Goal: Transaction & Acquisition: Subscribe to service/newsletter

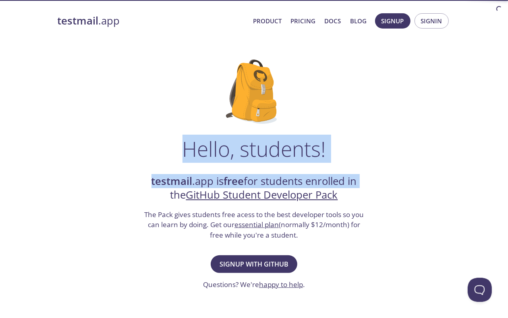
drag, startPoint x: 184, startPoint y: 147, endPoint x: 390, endPoint y: 149, distance: 206.1
click at [390, 149] on div "Hello, students! testmail .app is free for students enrolled in the GitHub Stud…" at bounding box center [254, 293] width 393 height 492
click at [375, 149] on div "Hello, students! testmail .app is free for students enrolled in the GitHub Stud…" at bounding box center [254, 293] width 393 height 492
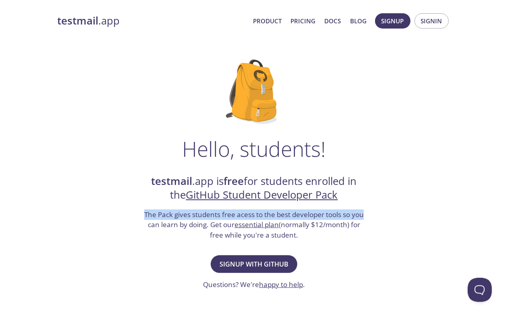
drag, startPoint x: 137, startPoint y: 218, endPoint x: 379, endPoint y: 215, distance: 242.4
click at [379, 215] on div "Hello, students! testmail .app is free for students enrolled in the GitHub Stud…" at bounding box center [254, 293] width 393 height 492
click at [376, 215] on div "Hello, students! testmail .app is free for students enrolled in the GitHub Stud…" at bounding box center [254, 293] width 393 height 492
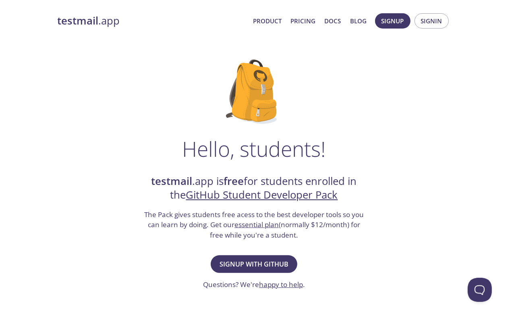
drag, startPoint x: 209, startPoint y: 224, endPoint x: 355, endPoint y: 230, distance: 145.5
click at [355, 230] on h3 "The Pack gives students free acess to the best developer tools so you can learn…" at bounding box center [253, 225] width 221 height 31
click at [357, 225] on h3 "The Pack gives students free acess to the best developer tools so you can learn…" at bounding box center [253, 225] width 221 height 31
drag, startPoint x: 210, startPoint y: 235, endPoint x: 318, endPoint y: 234, distance: 108.7
click at [318, 234] on h3 "The Pack gives students free acess to the best developer tools so you can learn…" at bounding box center [253, 225] width 221 height 31
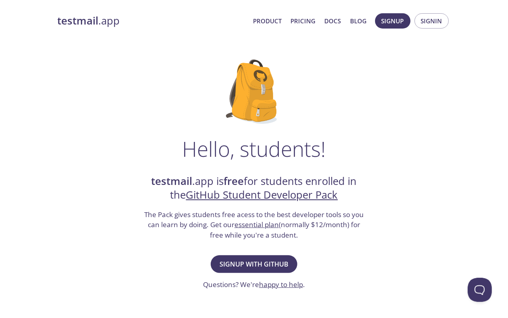
click at [318, 234] on h3 "The Pack gives students free acess to the best developer tools so you can learn…" at bounding box center [253, 225] width 221 height 31
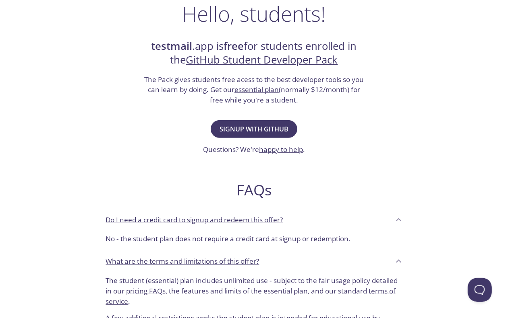
scroll to position [151, 0]
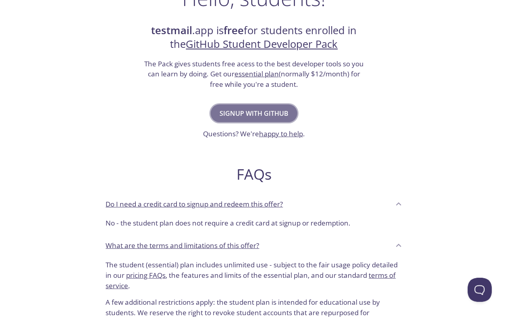
click at [270, 114] on span "Signup with GitHub" at bounding box center [253, 113] width 69 height 11
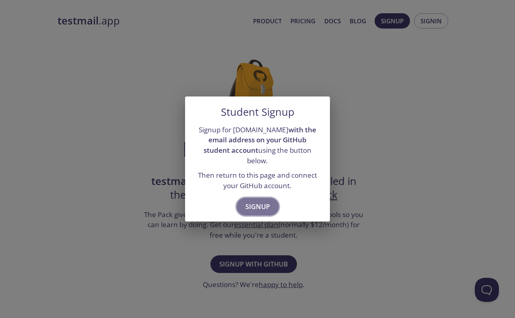
click at [260, 202] on span "Signup" at bounding box center [258, 206] width 25 height 11
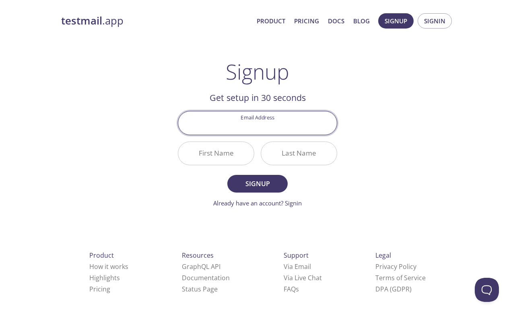
click at [285, 124] on input "Email Address" at bounding box center [257, 123] width 159 height 23
click at [246, 124] on input "Email Address" at bounding box center [257, 123] width 159 height 23
type input "[EMAIL_ADDRESS][DOMAIN_NAME]"
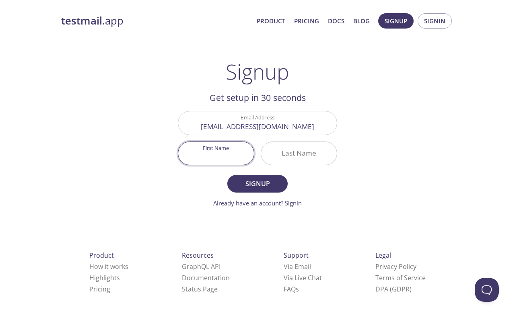
click at [230, 149] on input "First Name" at bounding box center [216, 153] width 76 height 23
click at [287, 154] on input "Last Name" at bounding box center [299, 153] width 76 height 23
click at [217, 151] on input "First Name" at bounding box center [216, 153] width 76 height 23
click at [296, 156] on input "Last Name" at bounding box center [299, 153] width 76 height 23
click at [224, 156] on input "First Name" at bounding box center [216, 153] width 76 height 23
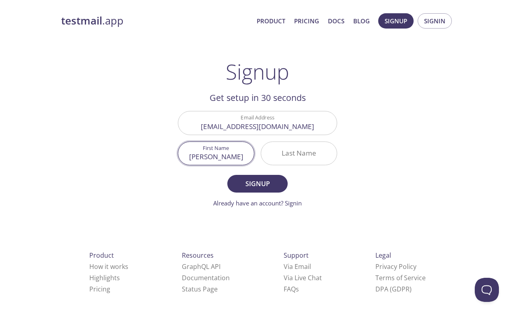
type input "[PERSON_NAME]"
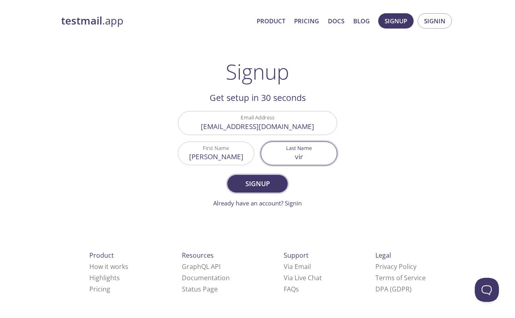
type input "vir"
click at [253, 185] on span "Signup" at bounding box center [257, 183] width 43 height 11
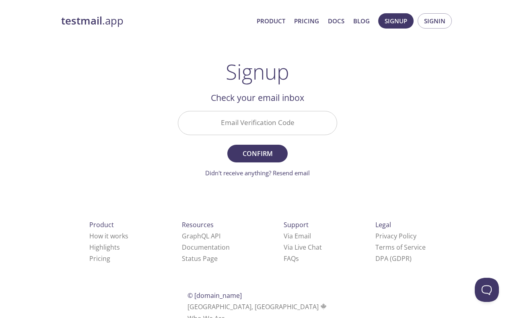
click at [273, 126] on input "Email Verification Code" at bounding box center [257, 123] width 159 height 23
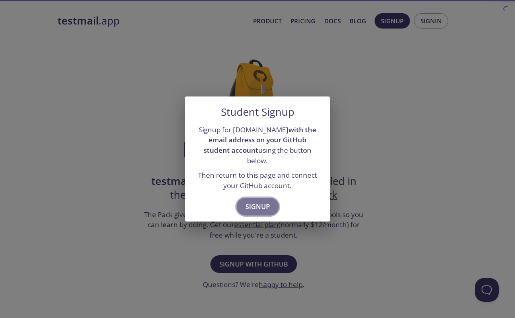
click at [264, 206] on span "Signup" at bounding box center [258, 206] width 25 height 11
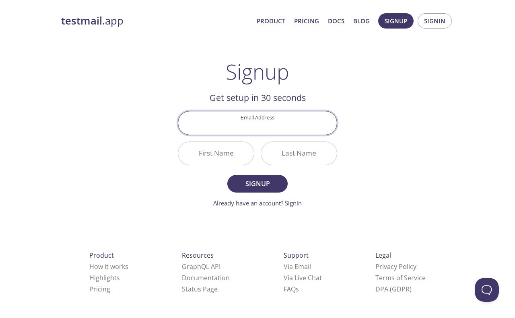
click at [256, 125] on input "Email Address" at bounding box center [257, 123] width 159 height 23
type input "[EMAIL_ADDRESS][DOMAIN_NAME]"
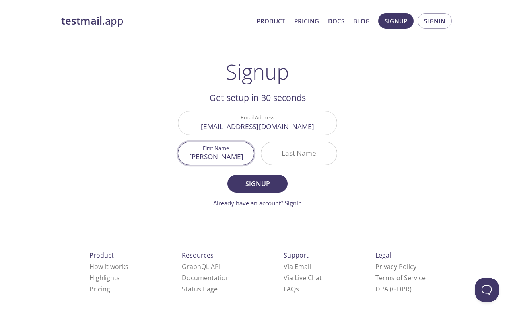
type input "[PERSON_NAME]"
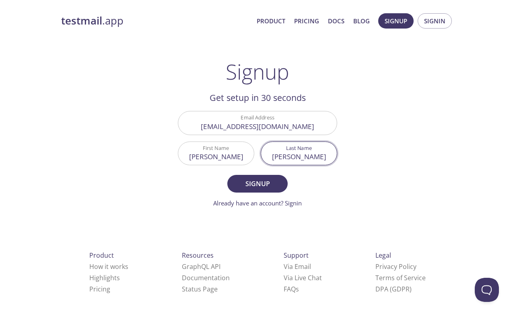
type input "[PERSON_NAME]"
click at [227, 175] on button "Signup" at bounding box center [257, 184] width 60 height 18
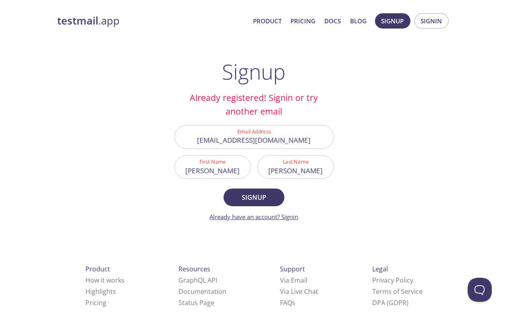
click at [288, 215] on link "Already have an account? Signin" at bounding box center [254, 217] width 89 height 8
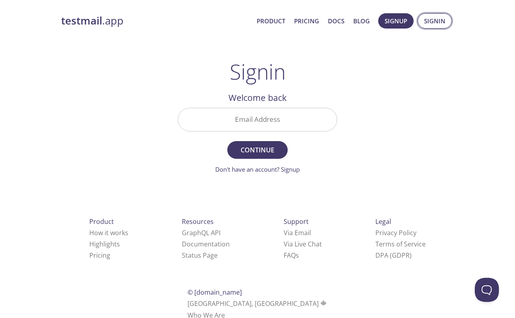
click at [432, 17] on span "Signin" at bounding box center [434, 21] width 21 height 10
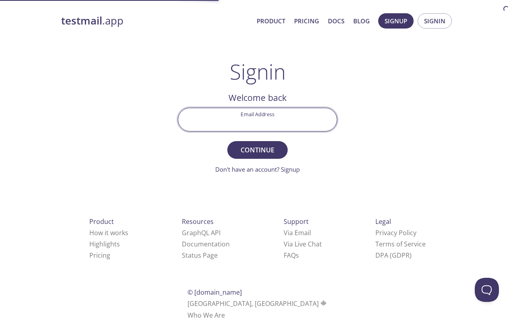
click at [262, 120] on input "Email Address" at bounding box center [257, 119] width 159 height 23
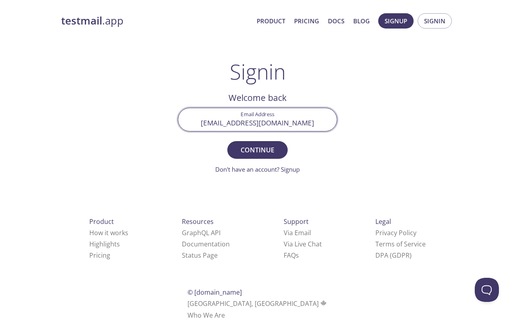
type input "[EMAIL_ADDRESS][DOMAIN_NAME]"
click at [227, 141] on button "Continue" at bounding box center [257, 150] width 60 height 18
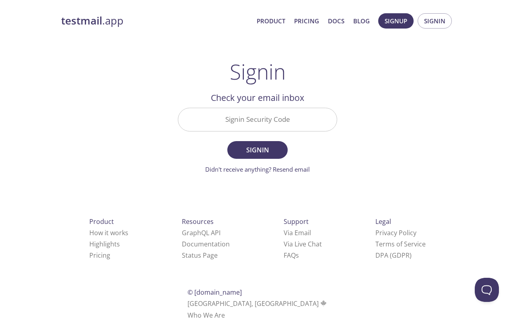
click at [307, 120] on input "Signin Security Code" at bounding box center [257, 119] width 159 height 23
click at [357, 108] on div "testmail .app Product Pricing Docs Blog Signup Signin Signin Welcome back Email…" at bounding box center [258, 176] width 412 height 336
click at [283, 125] on input "Signin Security Code" at bounding box center [257, 119] width 159 height 23
click at [367, 116] on div "testmail .app Product Pricing Docs Blog Signup Signin Signin Welcome back Email…" at bounding box center [258, 176] width 412 height 336
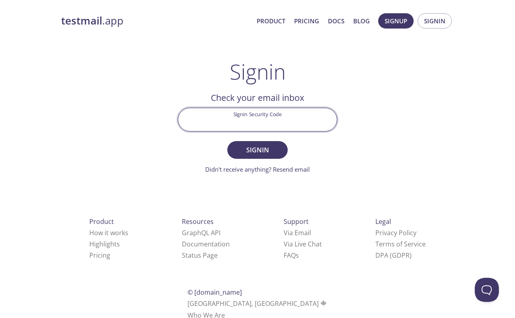
click at [312, 115] on input "Signin Security Code" at bounding box center [257, 119] width 159 height 23
drag, startPoint x: 375, startPoint y: 111, endPoint x: 242, endPoint y: 133, distance: 135.5
click at [368, 112] on div "testmail .app Product Pricing Docs Blog Signup Signin Signin Welcome back Email…" at bounding box center [258, 176] width 412 height 336
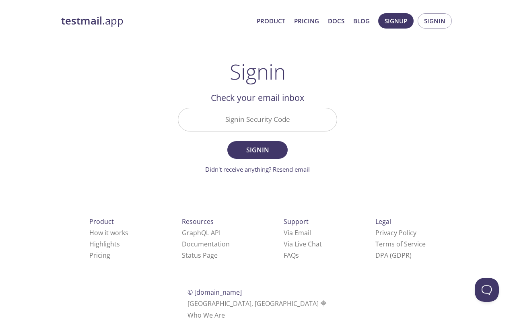
click at [242, 133] on div "Signin Security Code" at bounding box center [258, 120] width 166 height 30
click at [284, 125] on input "Signin Security Code" at bounding box center [257, 119] width 159 height 23
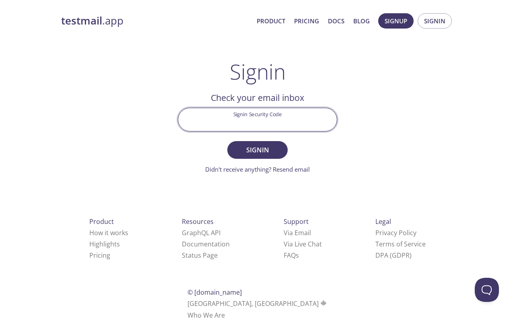
click at [366, 128] on div "testmail .app Product Pricing Docs Blog Signup Signin Signin Welcome back Email…" at bounding box center [258, 176] width 412 height 336
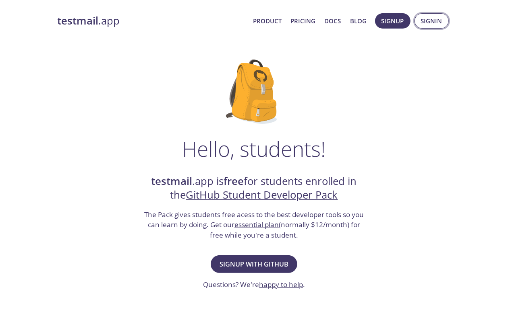
click at [430, 19] on span "Signin" at bounding box center [431, 21] width 21 height 10
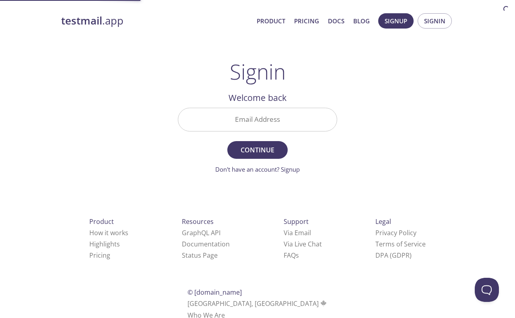
click at [269, 126] on input "Email Address" at bounding box center [257, 119] width 159 height 23
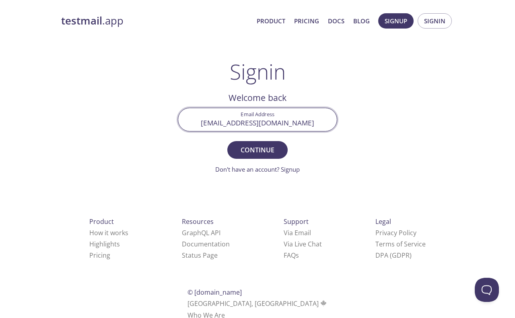
type input "[EMAIL_ADDRESS][DOMAIN_NAME]"
click at [227, 141] on button "Continue" at bounding box center [257, 150] width 60 height 18
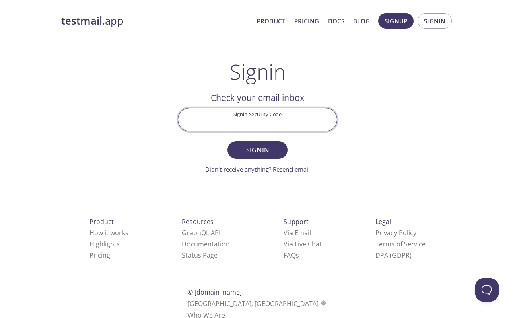
click at [269, 125] on input "Signin Security Code" at bounding box center [257, 119] width 159 height 23
type input "UKWRW9J"
click at [227, 141] on button "Signin" at bounding box center [257, 150] width 60 height 18
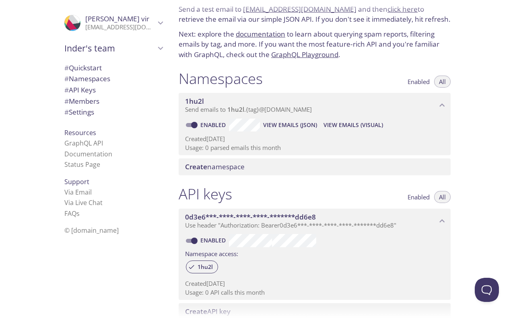
scroll to position [50, 0]
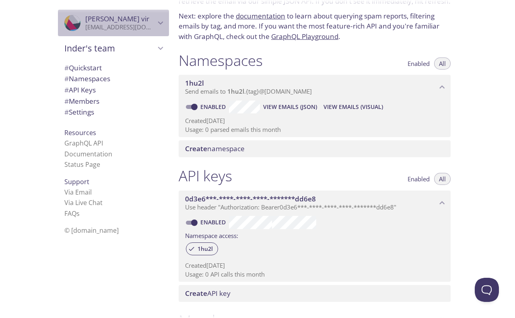
click at [155, 21] on icon "Inder vir" at bounding box center [160, 23] width 10 height 10
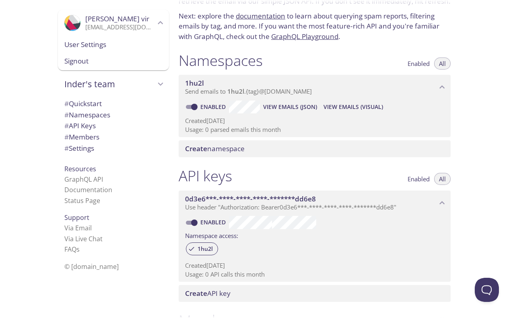
click at [155, 23] on icon "Inder vir" at bounding box center [160, 23] width 10 height 10
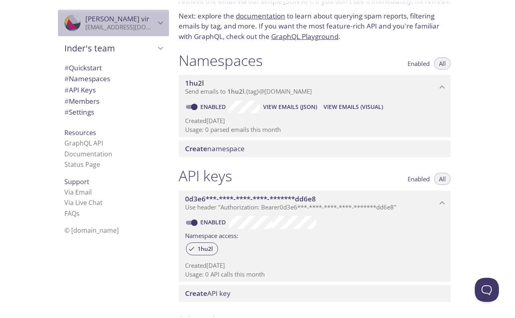
click at [155, 23] on icon "Inder vir" at bounding box center [160, 23] width 10 height 10
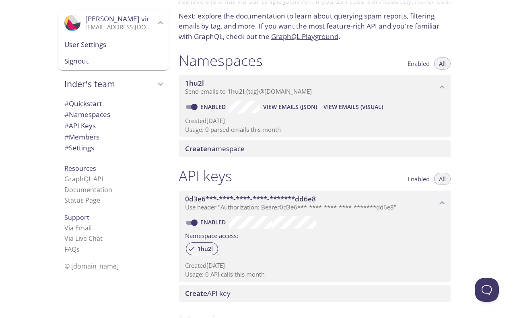
click at [155, 23] on icon "Inder vir" at bounding box center [160, 23] width 10 height 10
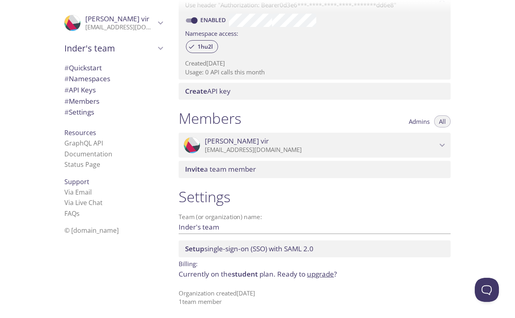
scroll to position [254, 0]
drag, startPoint x: 233, startPoint y: 272, endPoint x: 279, endPoint y: 272, distance: 45.5
click at [270, 271] on p "Currently on the student plan. Ready to upgrade ?" at bounding box center [315, 274] width 272 height 10
click at [277, 265] on p "Billing:" at bounding box center [315, 263] width 272 height 12
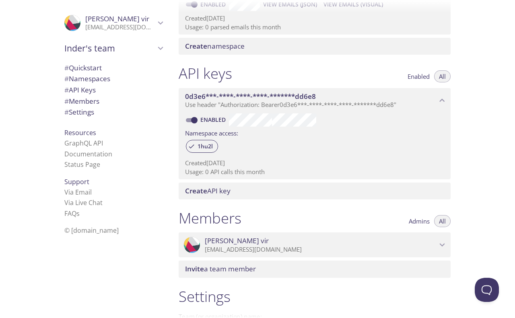
scroll to position [103, 0]
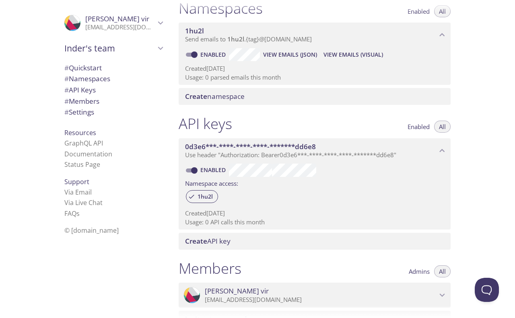
click at [120, 48] on span "Inder's team" at bounding box center [109, 48] width 91 height 11
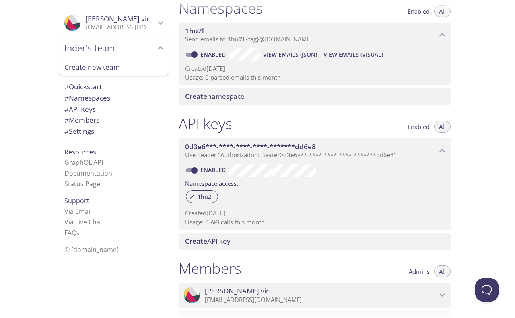
click at [120, 48] on span "Inder's team" at bounding box center [109, 48] width 91 height 11
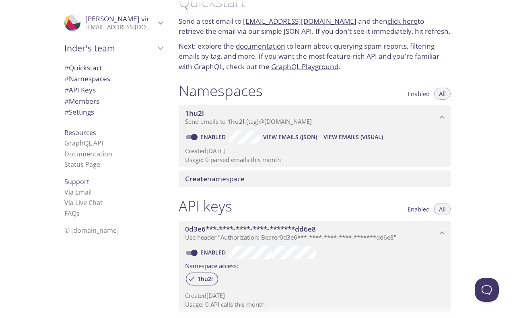
scroll to position [2, 0]
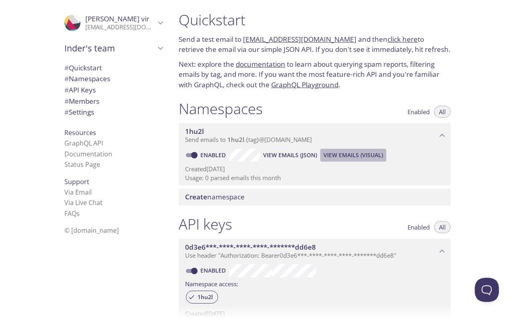
click at [349, 156] on span "View Emails (Visual)" at bounding box center [354, 156] width 60 height 10
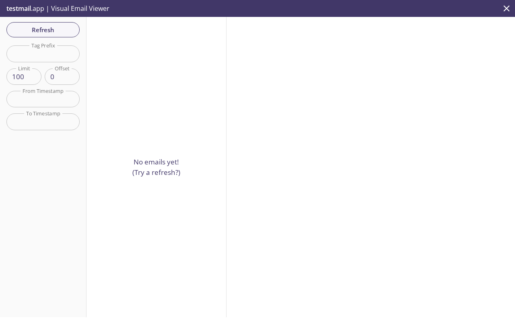
drag, startPoint x: 202, startPoint y: 171, endPoint x: 206, endPoint y: 169, distance: 4.7
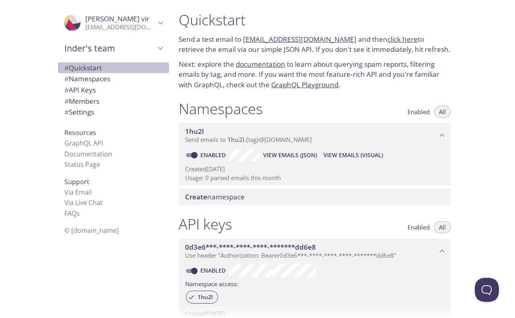
click at [83, 71] on span "# Quickstart" at bounding box center [82, 67] width 37 height 9
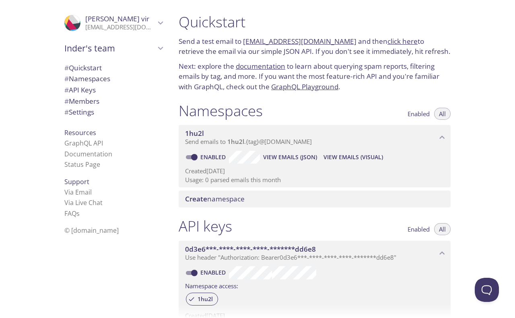
click at [90, 79] on span "# Namespaces" at bounding box center [87, 78] width 46 height 9
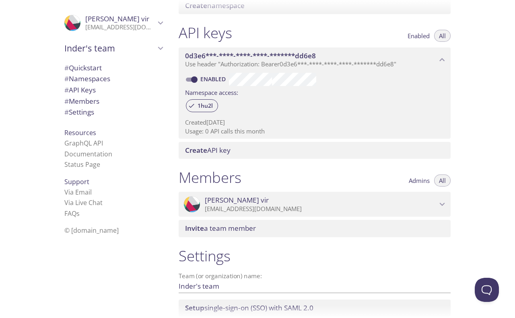
scroll to position [202, 0]
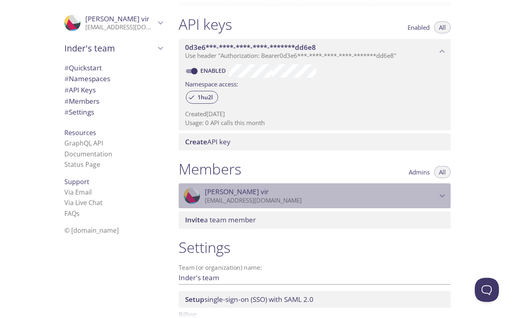
click at [306, 194] on span "Inder vir" at bounding box center [321, 192] width 232 height 9
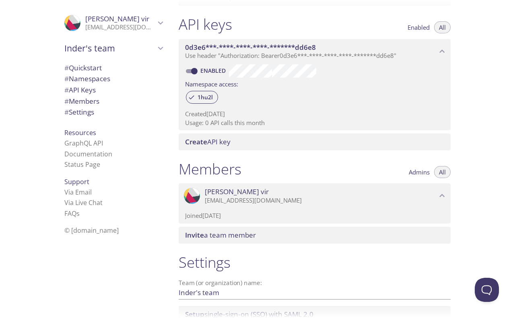
click at [306, 194] on span "Inder vir" at bounding box center [321, 192] width 232 height 9
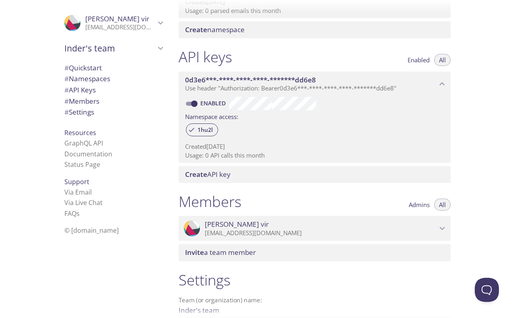
scroll to position [152, 0]
